Goal: Task Accomplishment & Management: Complete application form

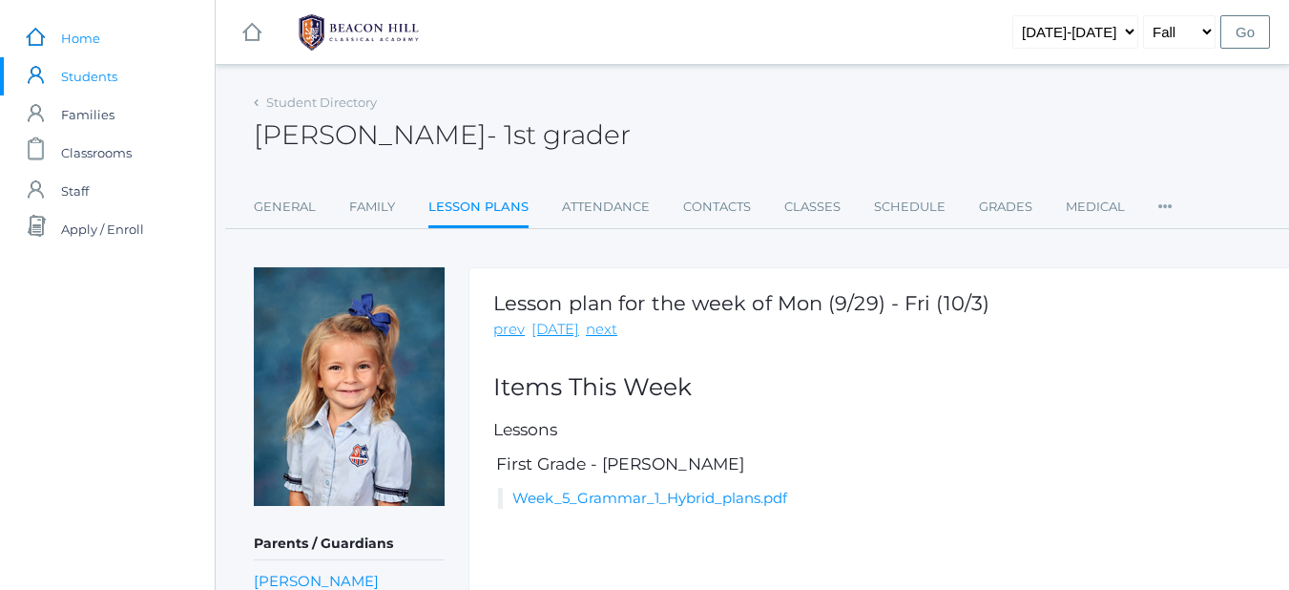
click at [54, 40] on link "icons/ui/navigation/home Created with Sketch. Home" at bounding box center [107, 38] width 215 height 38
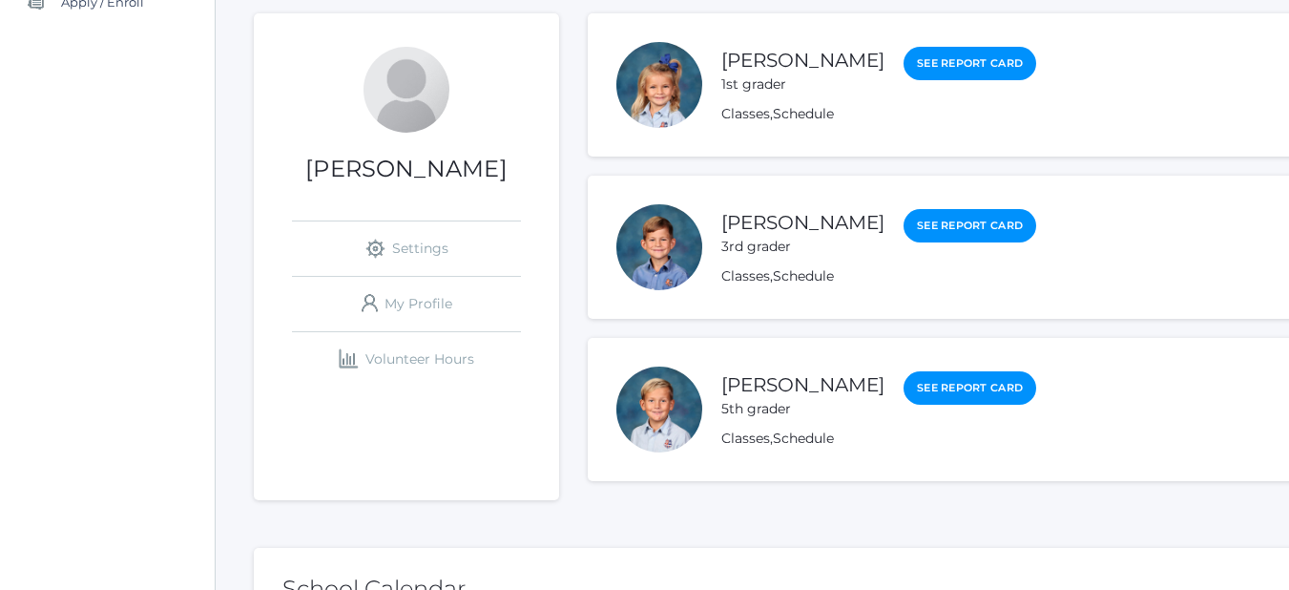
scroll to position [234, 0]
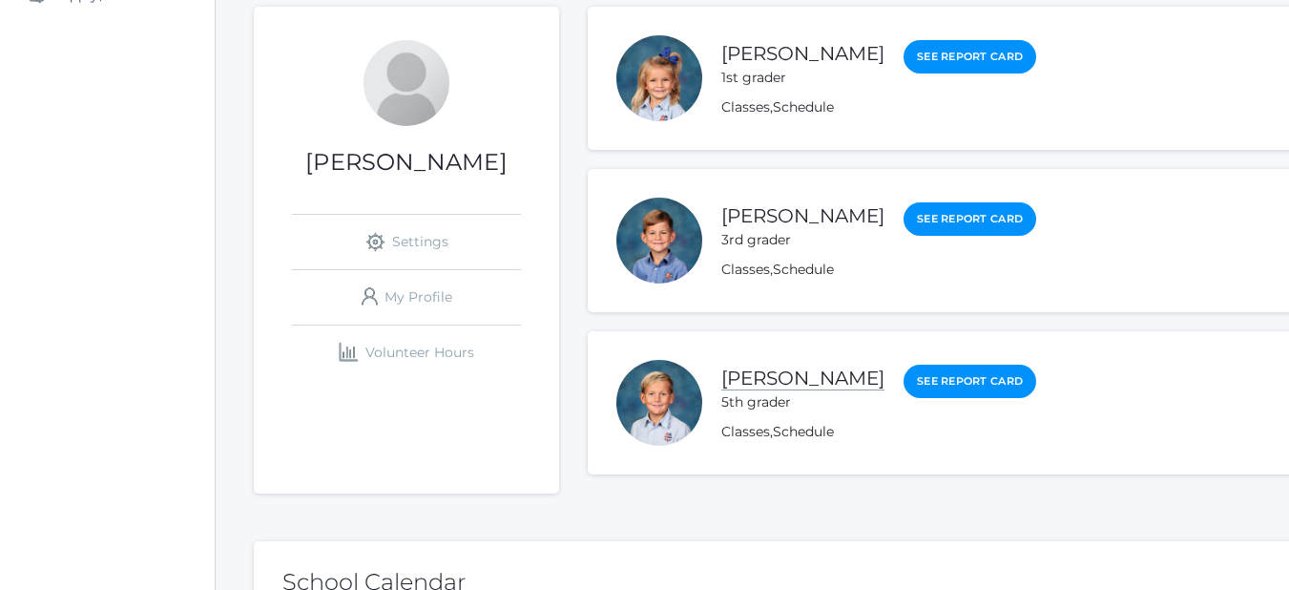
click at [794, 387] on link "[PERSON_NAME]" at bounding box center [802, 378] width 163 height 24
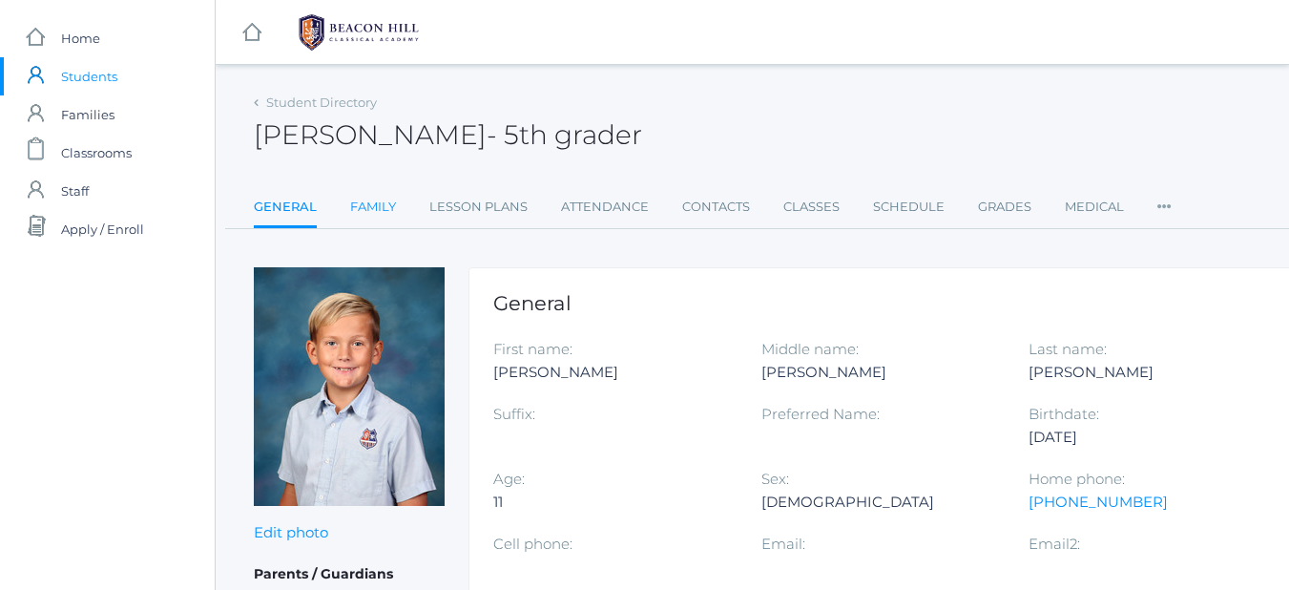
click at [366, 200] on link "Family" at bounding box center [373, 207] width 46 height 38
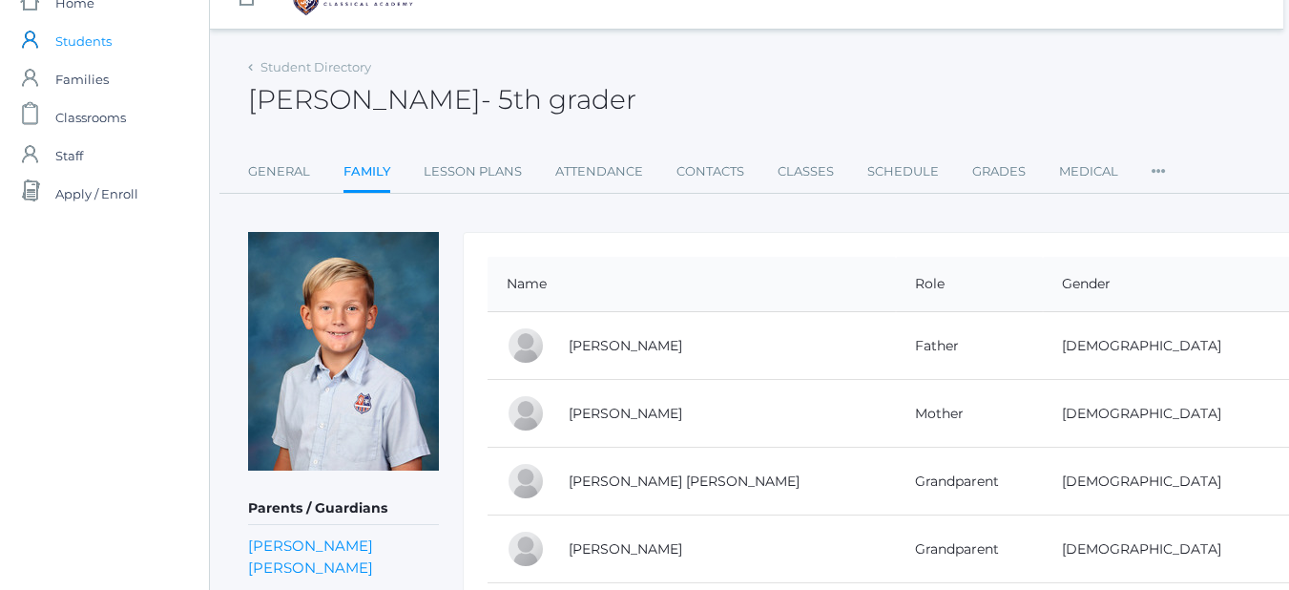
scroll to position [0, 6]
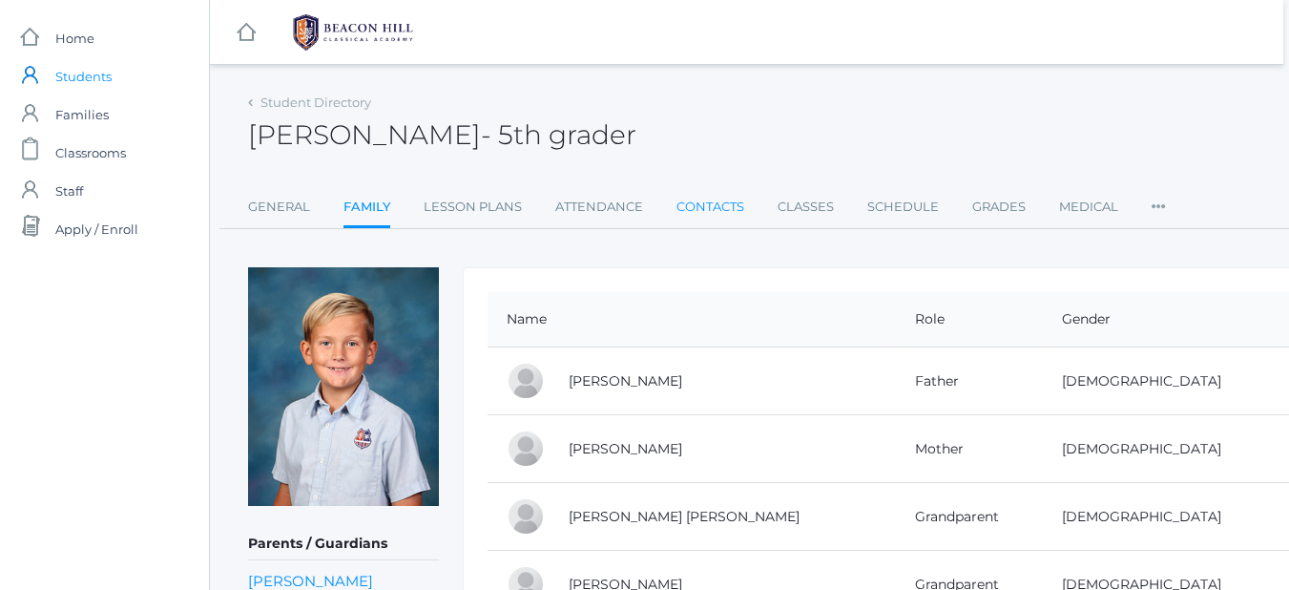
click at [724, 212] on link "Contacts" at bounding box center [710, 207] width 68 height 38
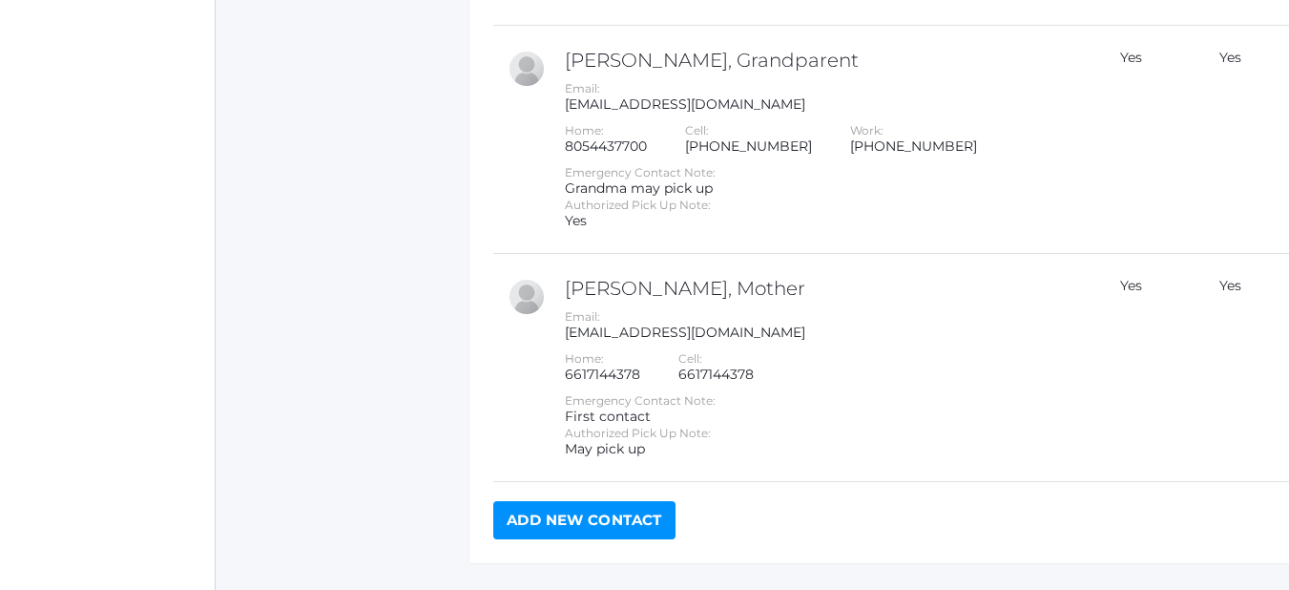
scroll to position [1228, 0]
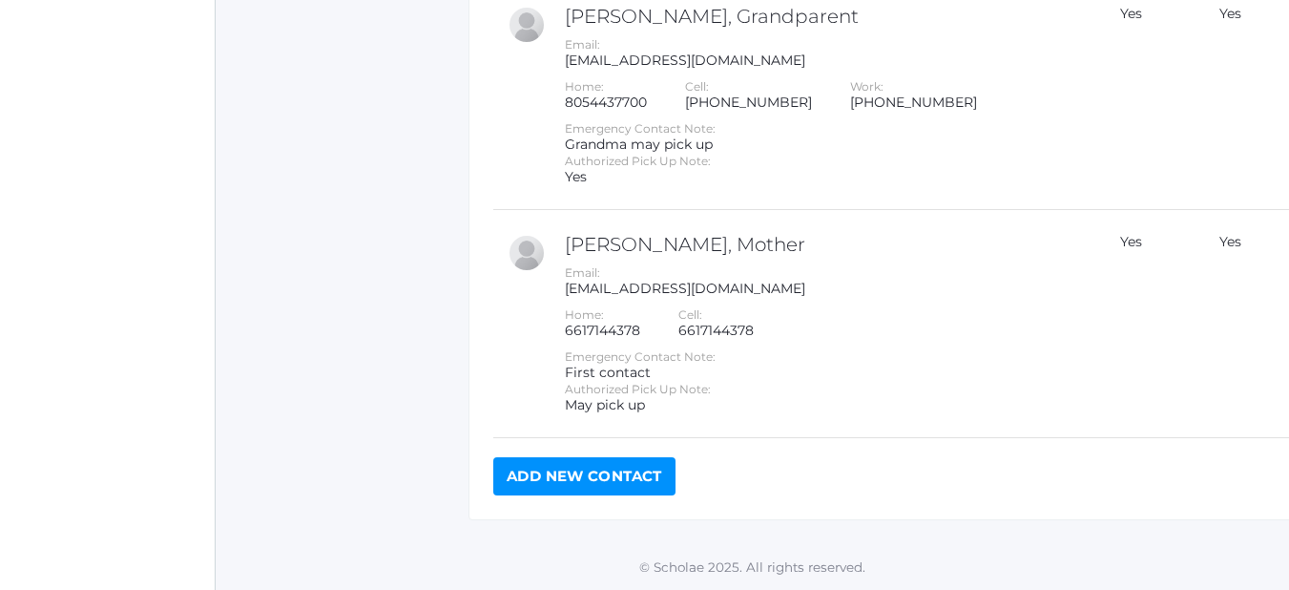
click at [605, 485] on link "Add New Contact" at bounding box center [584, 476] width 182 height 38
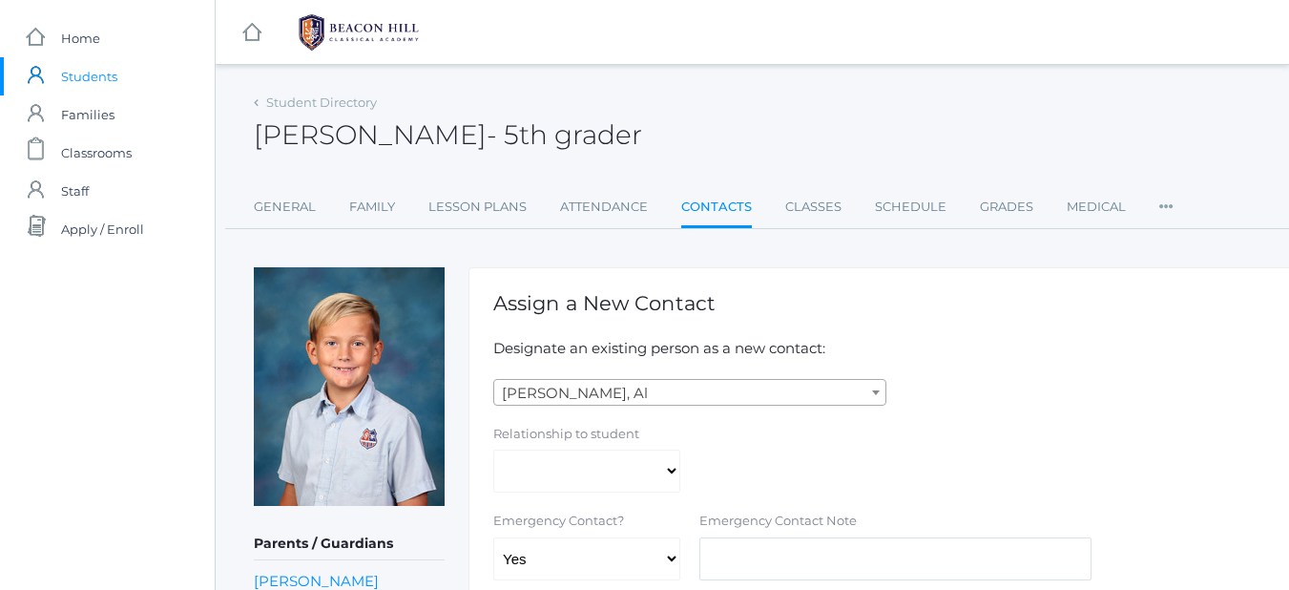
click at [621, 392] on span "[PERSON_NAME], Al" at bounding box center [689, 393] width 391 height 27
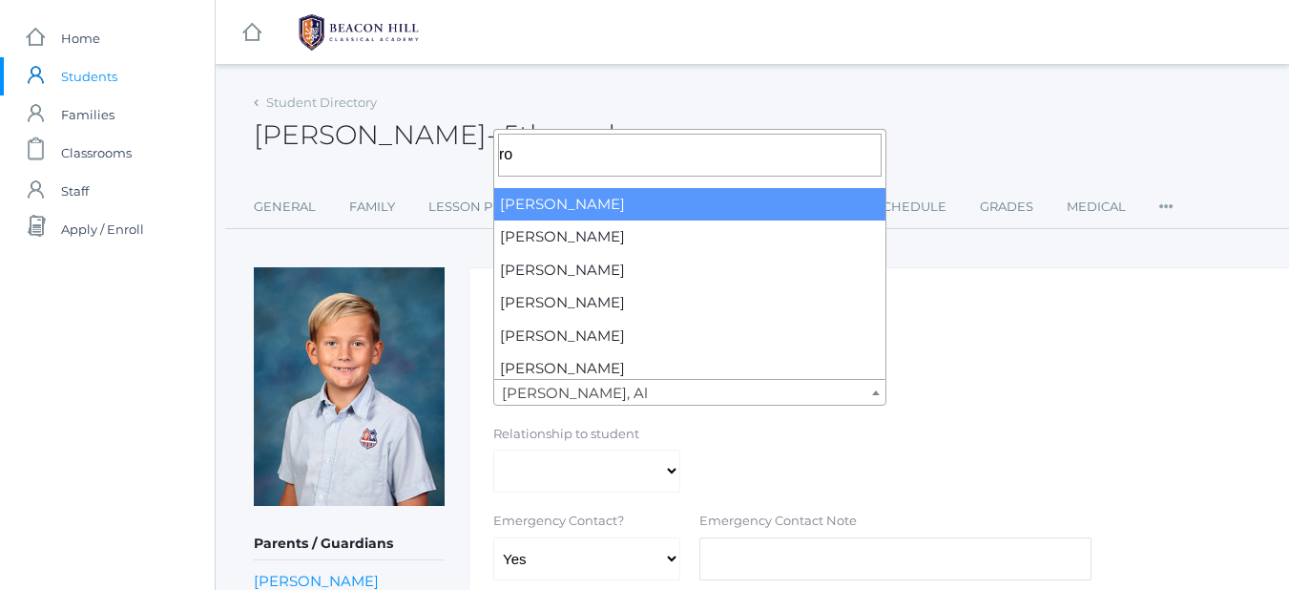
scroll to position [3, 0]
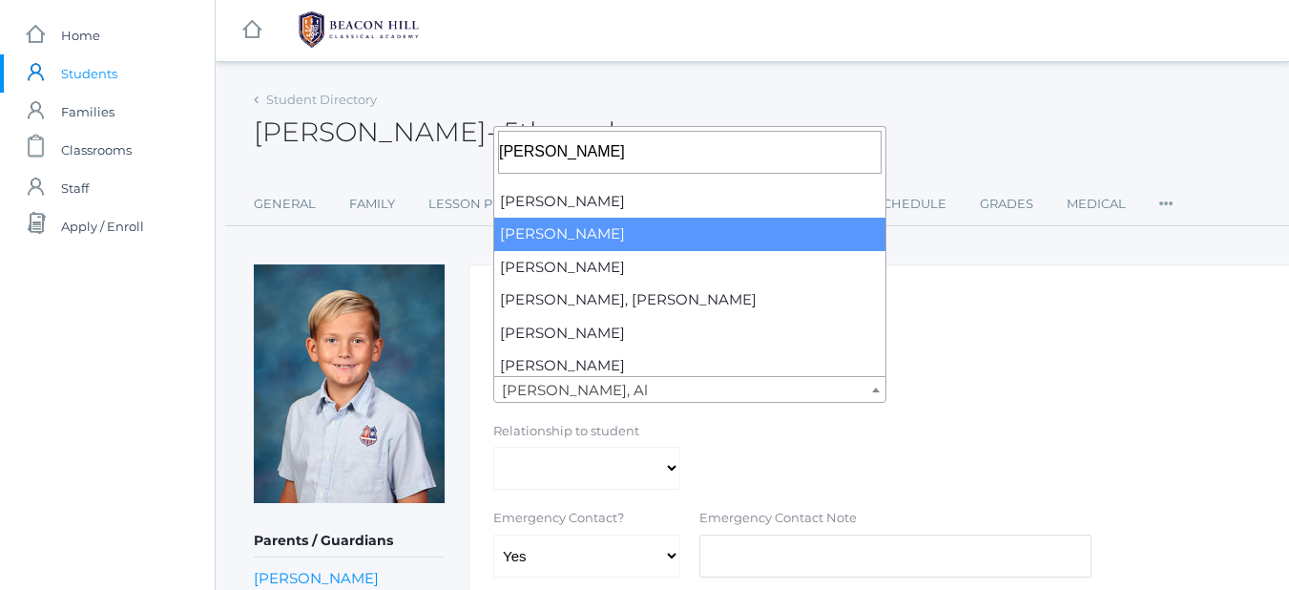
type input "[PERSON_NAME]"
select select "1247"
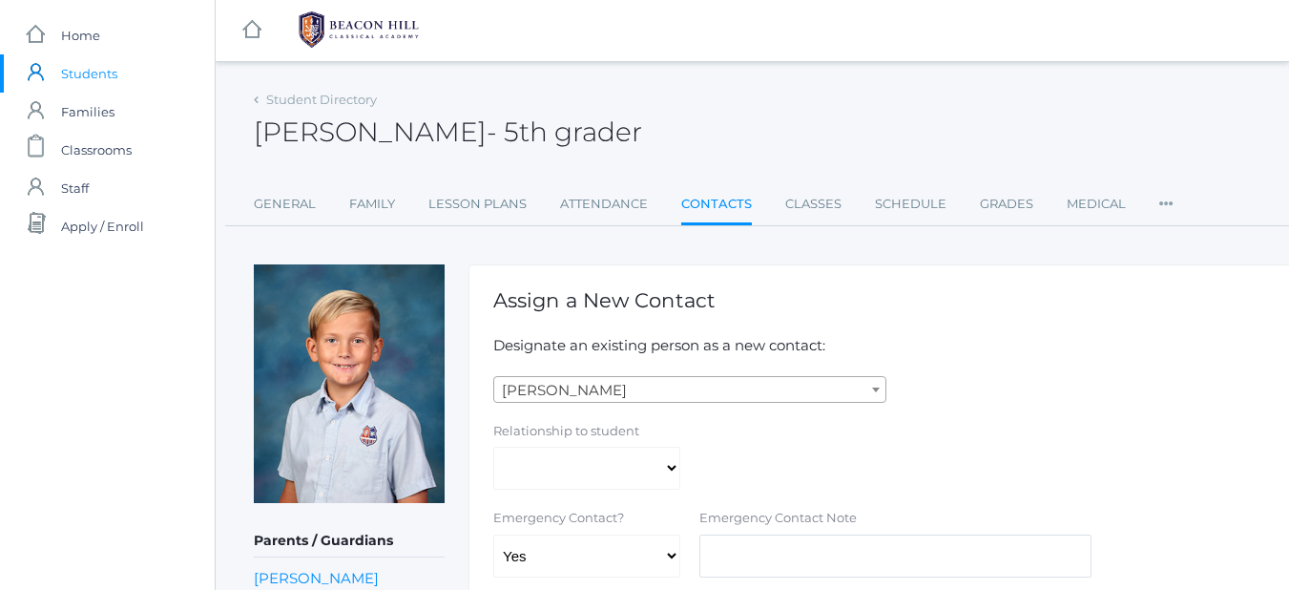
click at [1060, 393] on div "[PERSON_NAME], [PERSON_NAME], [PERSON_NAME], [PERSON_NAME], [PERSON_NAME], [PER…" at bounding box center [895, 389] width 823 height 27
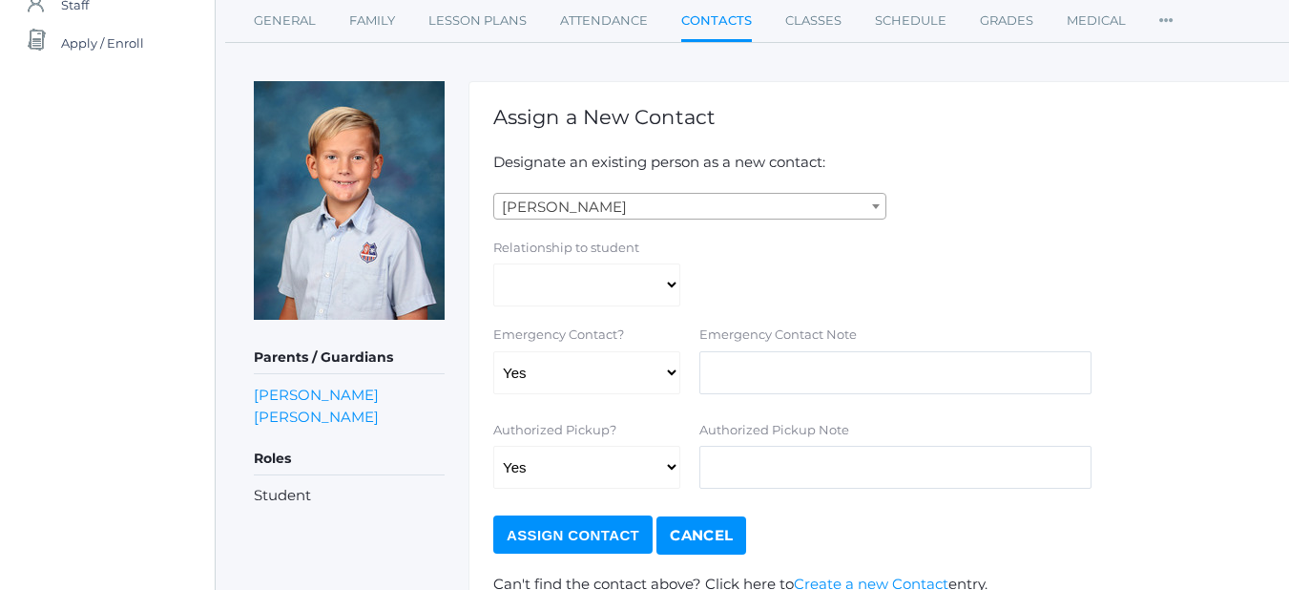
scroll to position [217, 0]
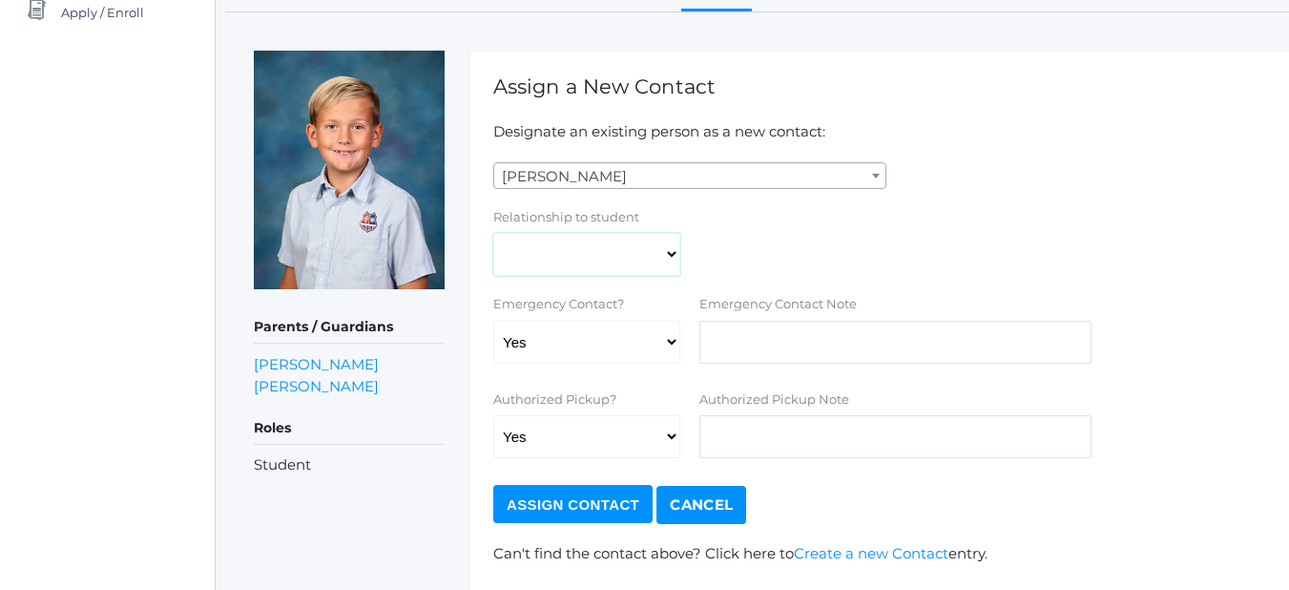
click at [658, 252] on select "Aunt Birth Mom Brother Father Friend Grandparent Guardian Mother Other Sister S…" at bounding box center [586, 254] width 187 height 43
select select "Friend"
click at [493, 233] on select "Aunt Birth Mom Brother Father Friend Grandparent Guardian Mother Other Sister S…" at bounding box center [586, 254] width 187 height 43
click at [666, 346] on select "Yes No" at bounding box center [586, 342] width 187 height 43
select select "false"
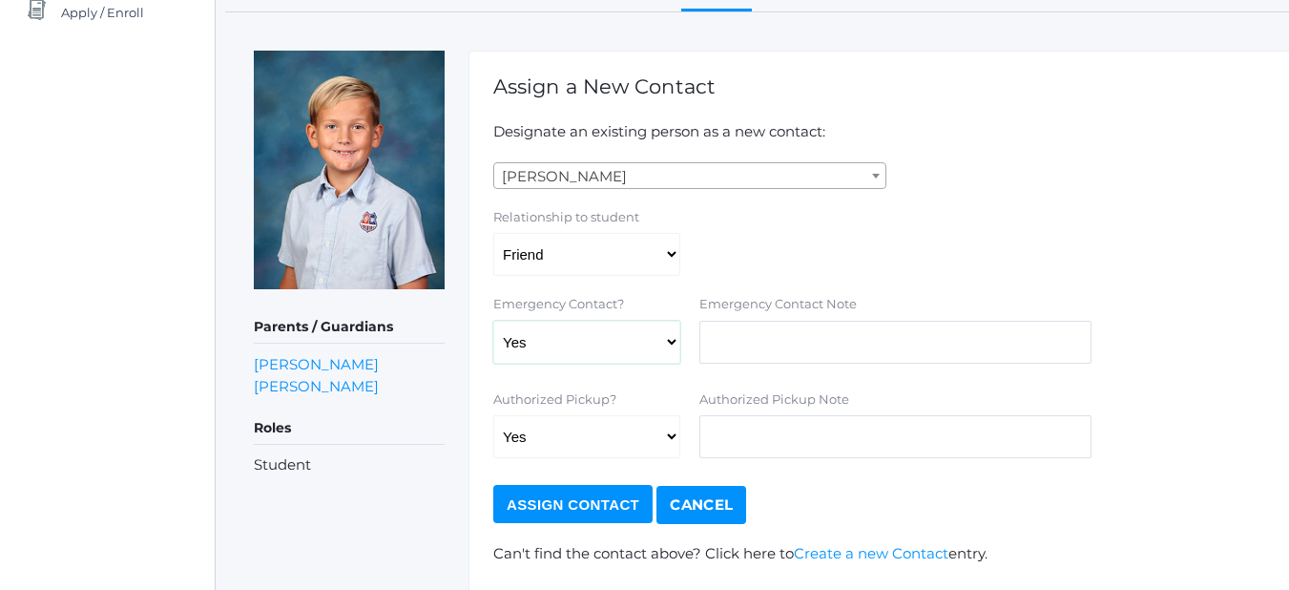
click at [493, 321] on select "Yes No" at bounding box center [586, 342] width 187 height 43
click at [582, 497] on input "Assign Contact" at bounding box center [572, 504] width 159 height 38
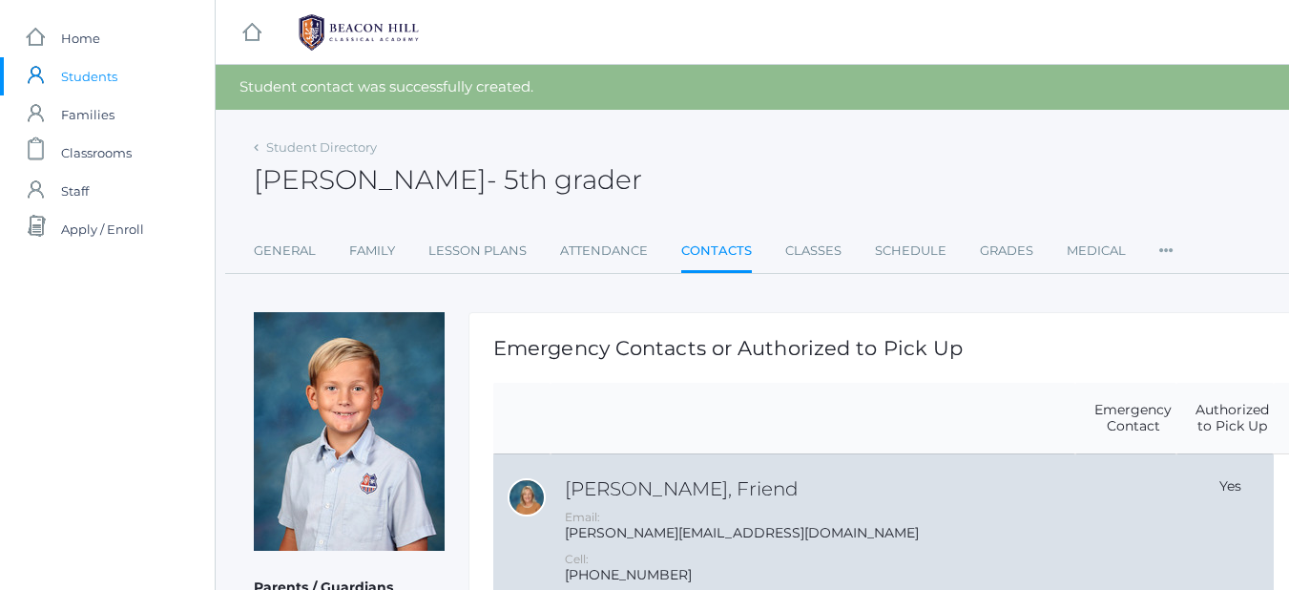
click at [529, 497] on div at bounding box center [527, 497] width 38 height 38
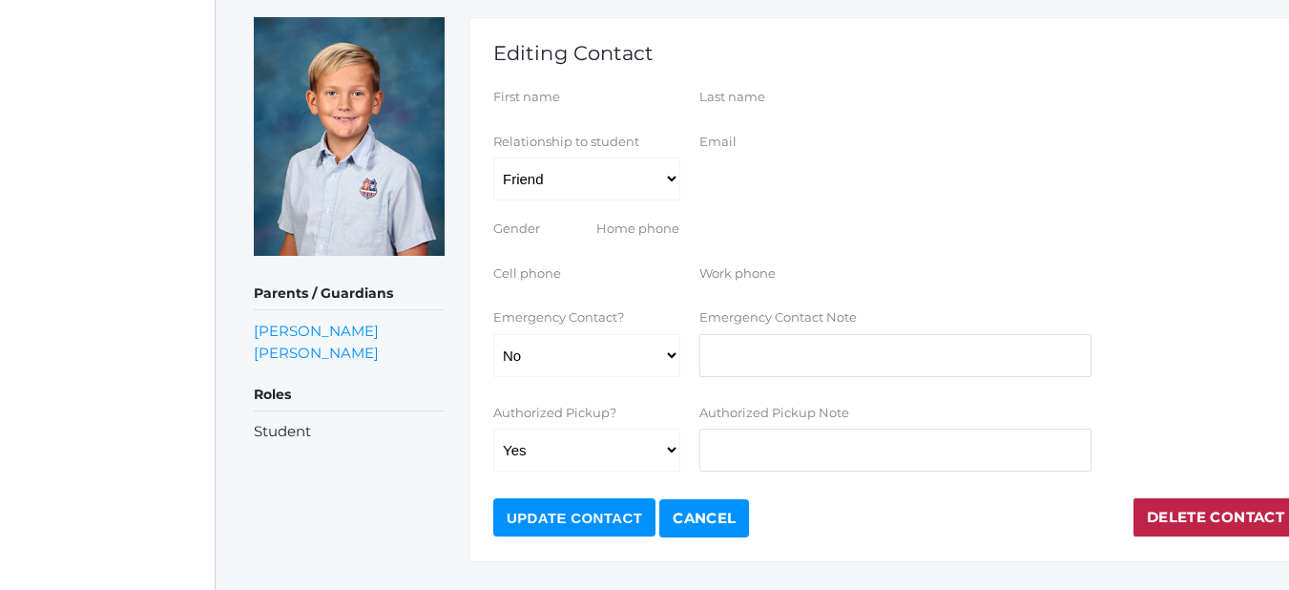
scroll to position [254, 0]
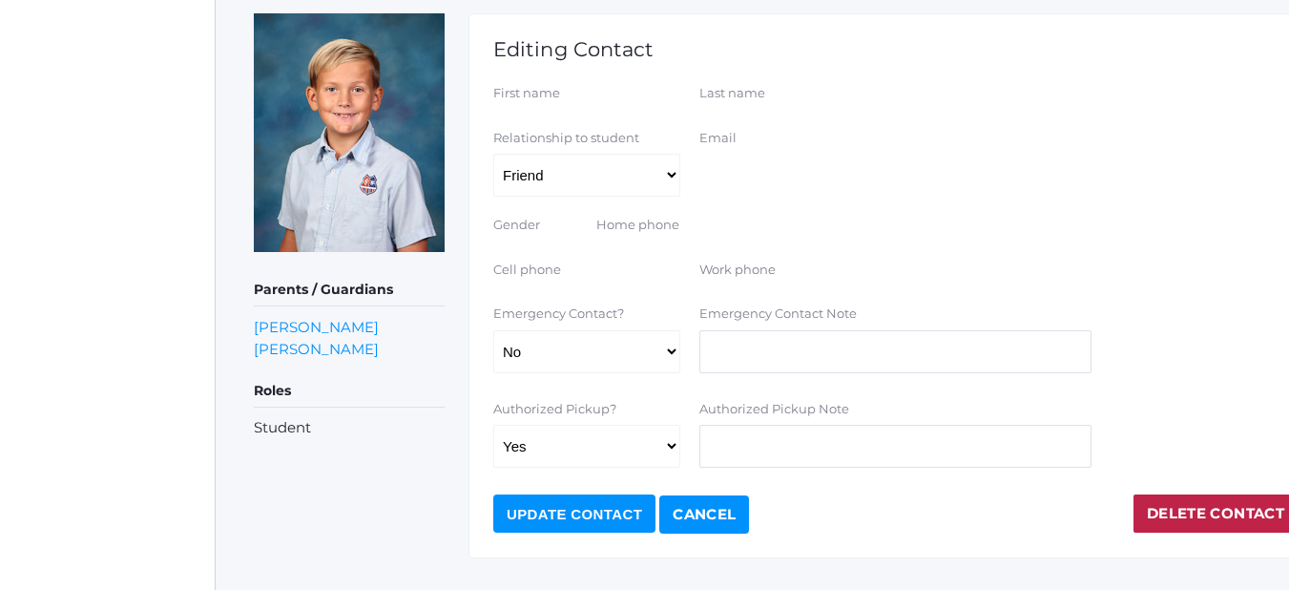
drag, startPoint x: 1161, startPoint y: 505, endPoint x: 726, endPoint y: 99, distance: 594.7
click at [1161, 505] on link "Delete Contact" at bounding box center [1215, 513] width 164 height 38
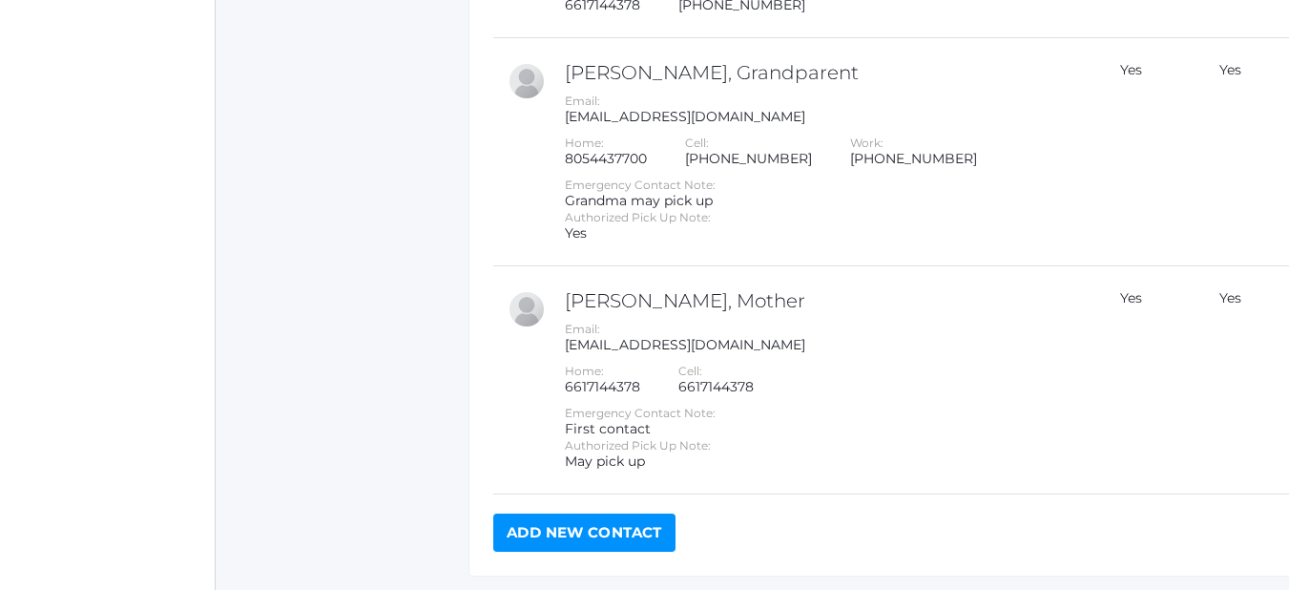
scroll to position [1218, 0]
click at [581, 536] on link "Add New Contact" at bounding box center [584, 530] width 182 height 38
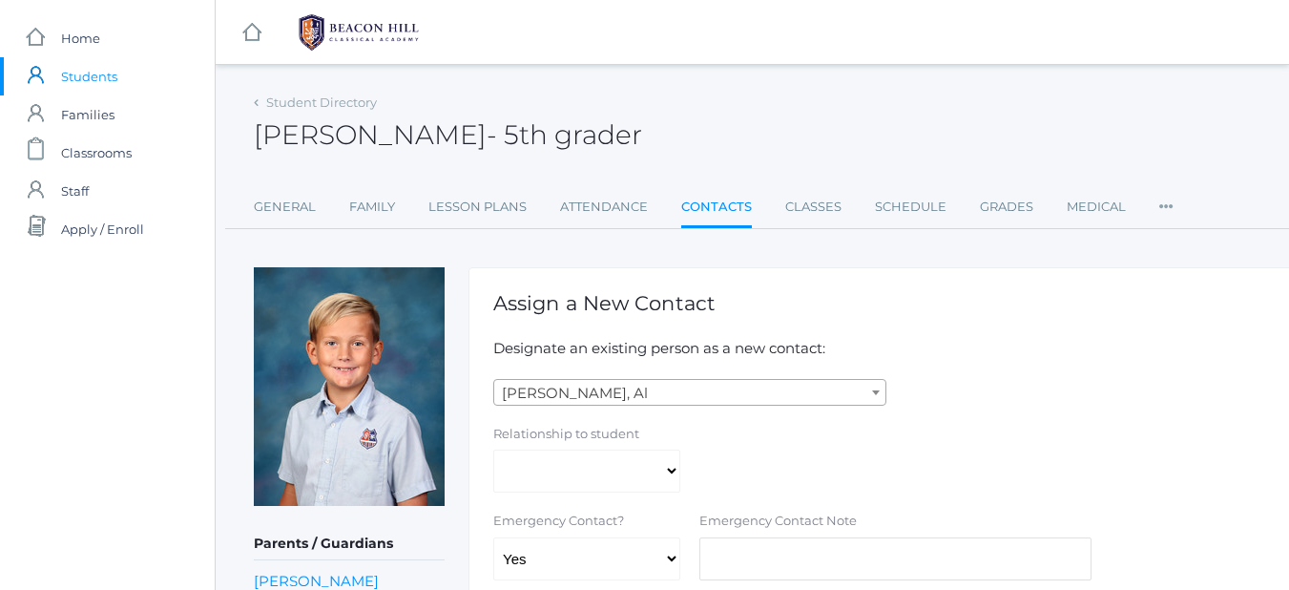
click at [628, 395] on span "[PERSON_NAME], Al" at bounding box center [689, 393] width 391 height 27
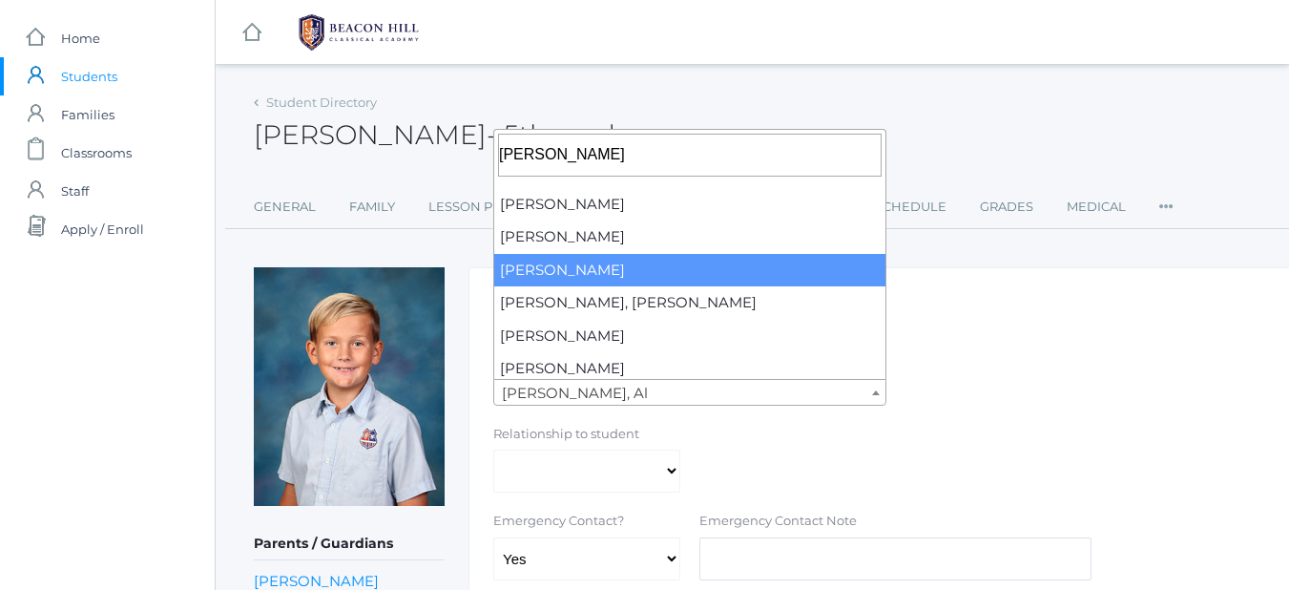
type input "[PERSON_NAME]"
select select "2392"
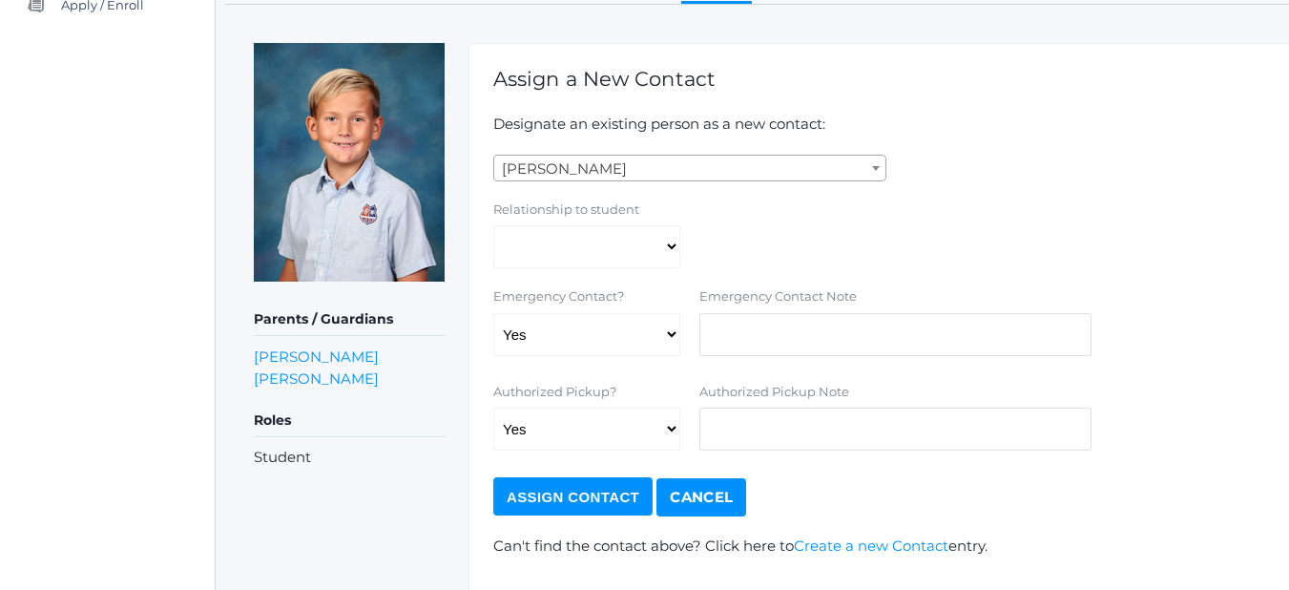
scroll to position [225, 0]
click at [674, 255] on select "Aunt Birth Mom Brother Father Friend Grandparent Guardian Mother Other Sister S…" at bounding box center [586, 245] width 187 height 43
select select "Friend"
click at [493, 224] on select "Aunt Birth Mom Brother Father Friend Grandparent Guardian Mother Other Sister S…" at bounding box center [586, 245] width 187 height 43
click at [581, 343] on select "Yes No" at bounding box center [586, 333] width 187 height 43
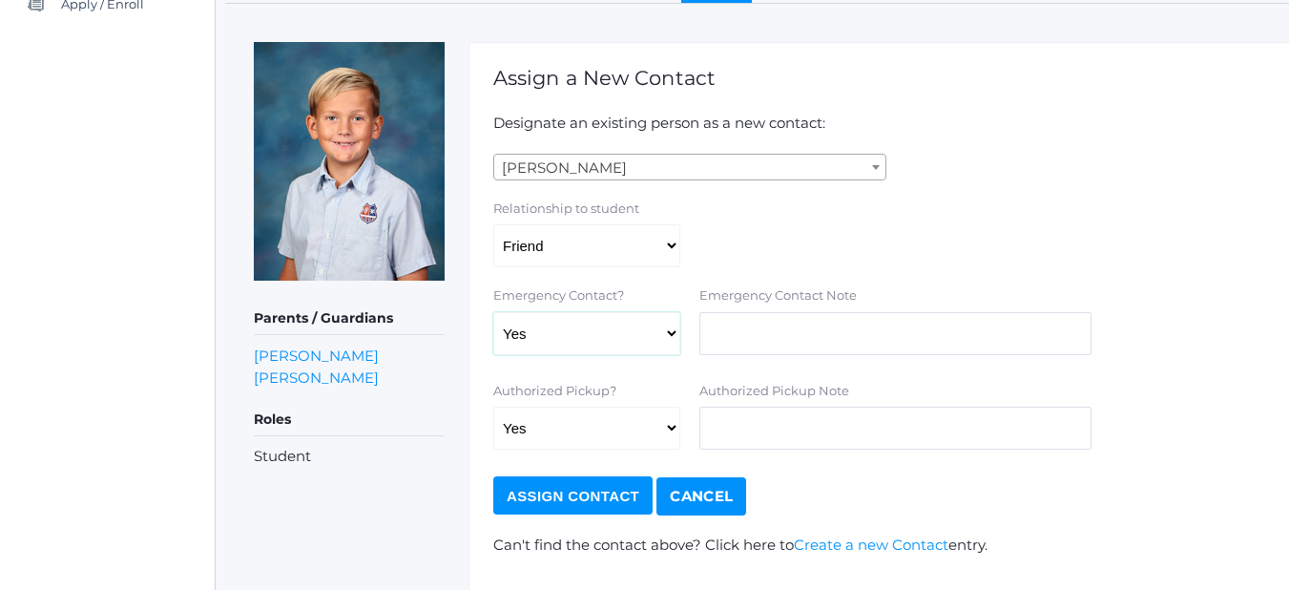
select select "false"
click at [493, 312] on select "Yes No" at bounding box center [586, 333] width 187 height 43
click at [557, 497] on input "Assign Contact" at bounding box center [572, 495] width 159 height 38
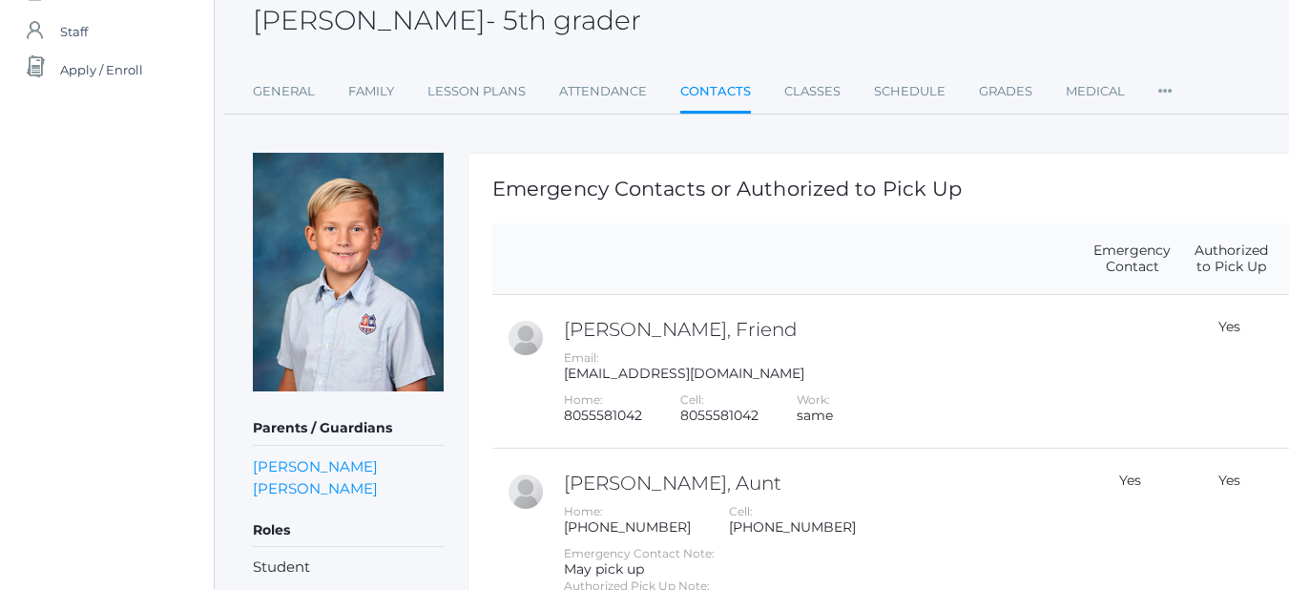
scroll to position [159, 0]
